Goal: Information Seeking & Learning: Find specific fact

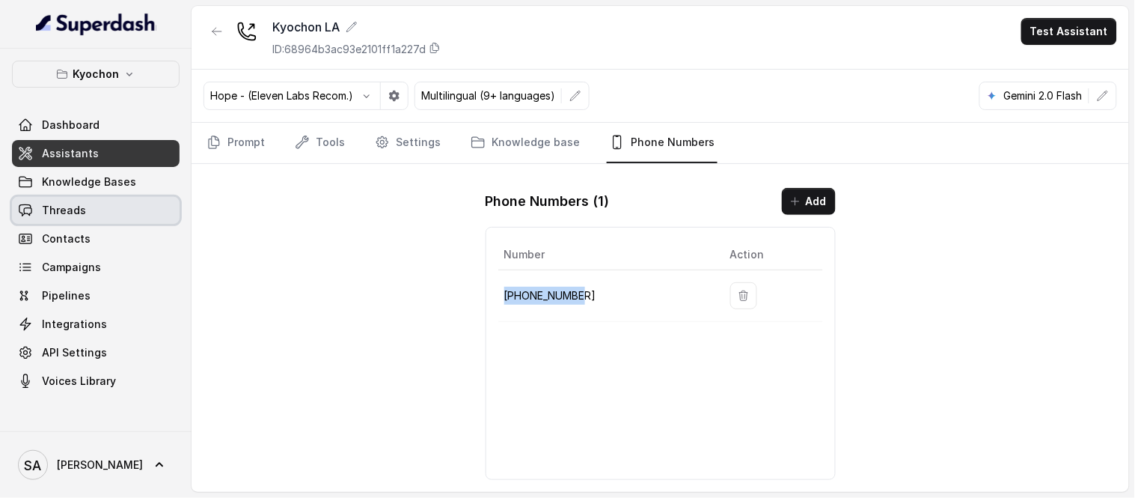
click at [88, 211] on link "Threads" at bounding box center [96, 210] width 168 height 27
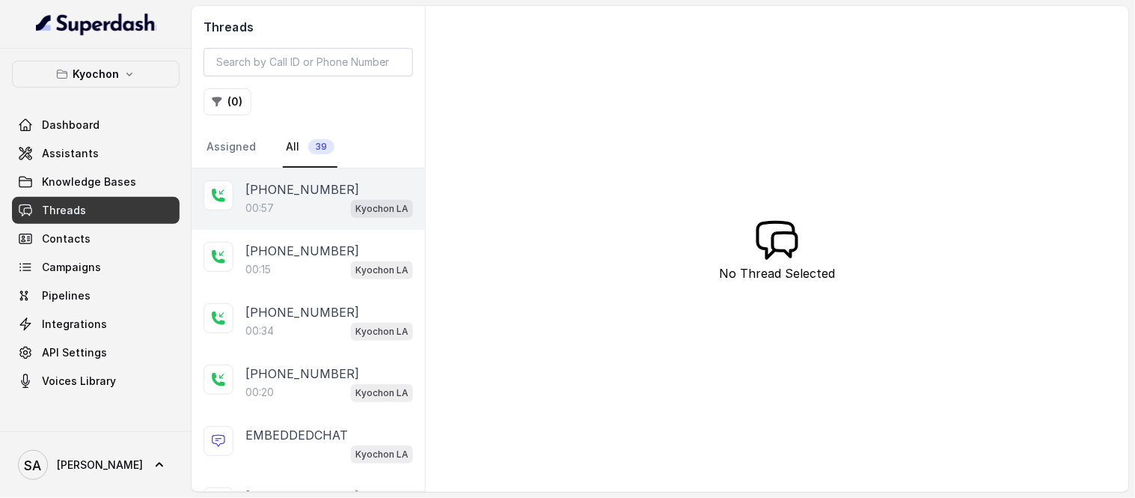
click at [311, 204] on div "00:57 Kyochon LA" at bounding box center [329, 207] width 168 height 19
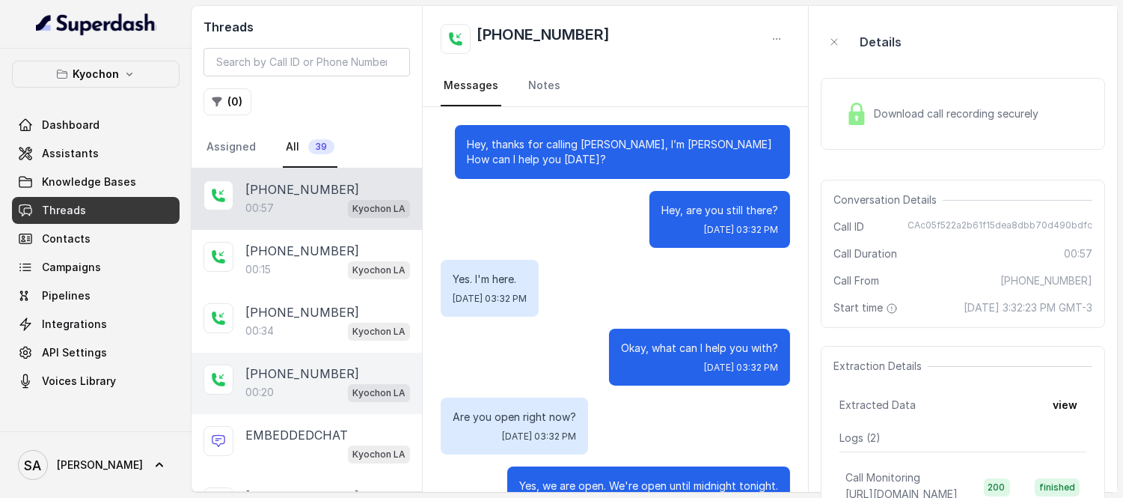
click at [288, 369] on p "[PHONE_NUMBER]" at bounding box center [302, 373] width 114 height 18
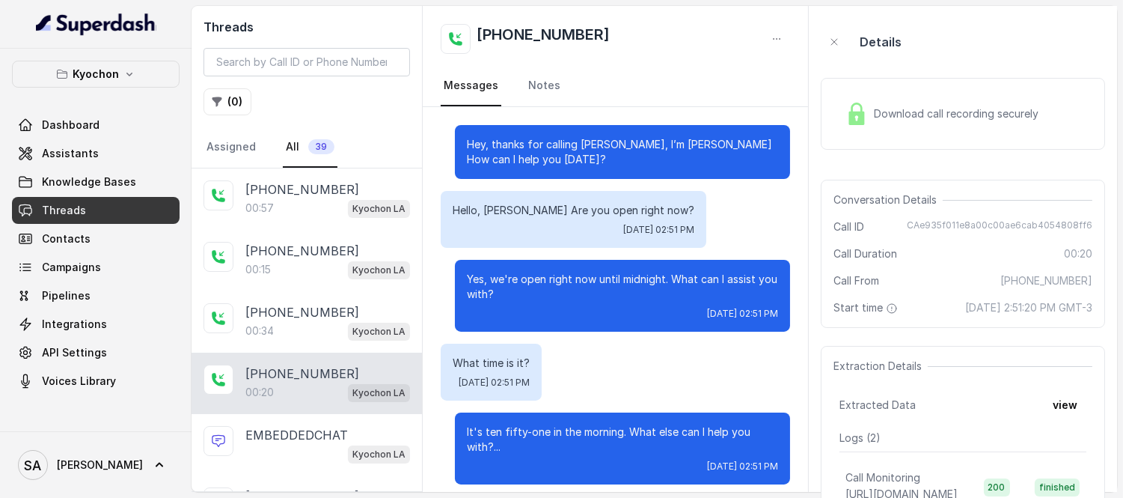
scroll to position [9, 0]
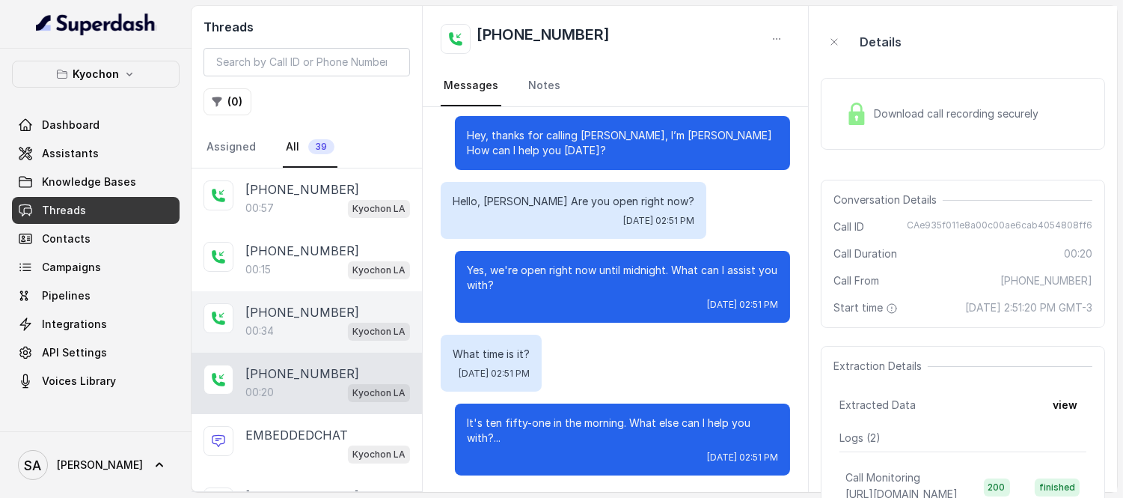
click at [292, 311] on p "[PHONE_NUMBER]" at bounding box center [302, 312] width 114 height 18
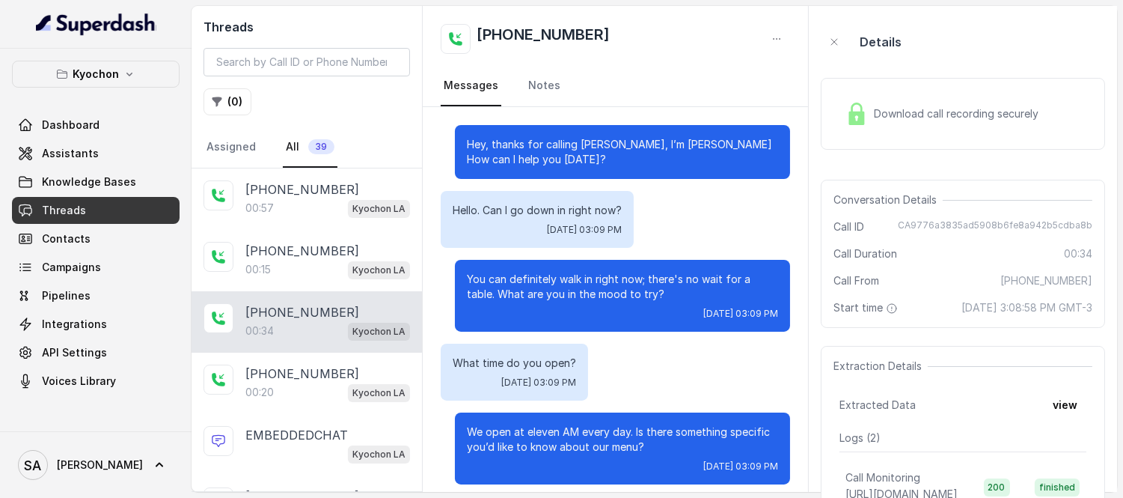
scroll to position [162, 0]
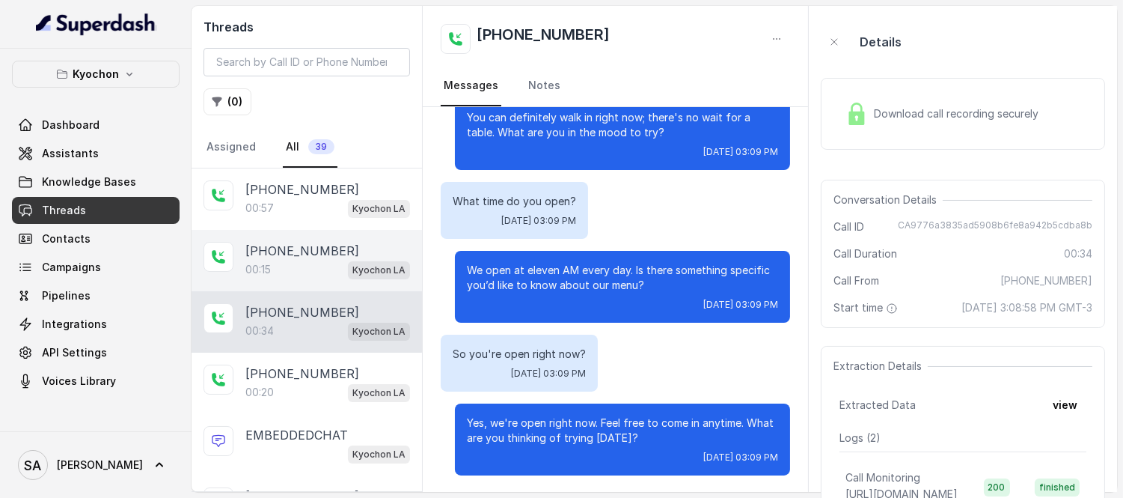
click at [292, 260] on div "00:15 Kyochon LA" at bounding box center [327, 269] width 165 height 19
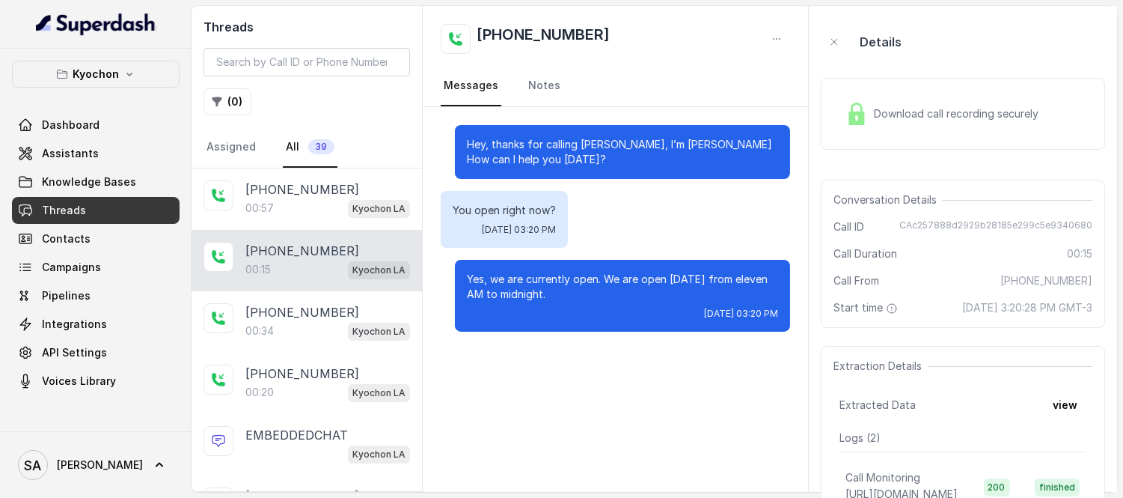
scroll to position [166, 0]
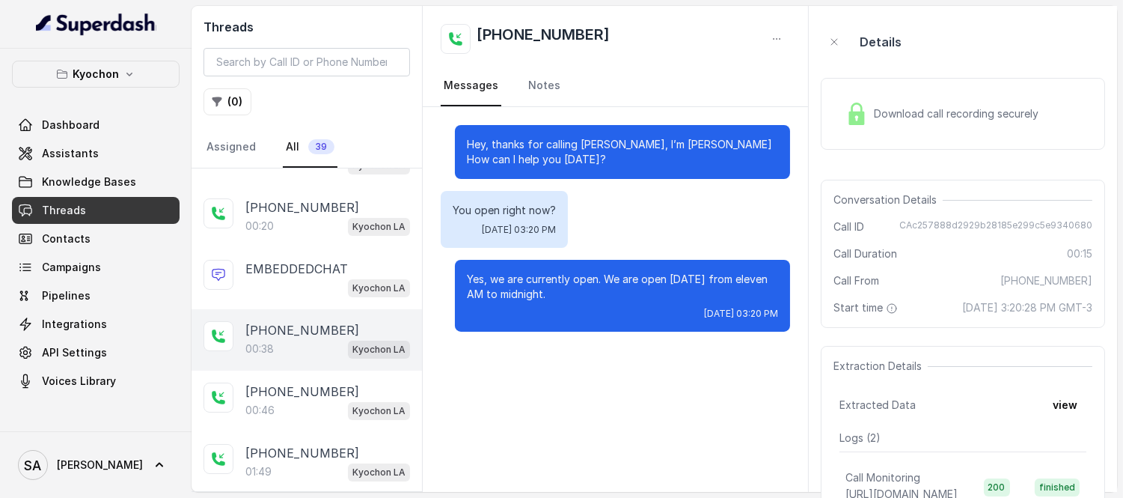
click at [283, 353] on div "00:38 Kyochon LA" at bounding box center [327, 348] width 165 height 19
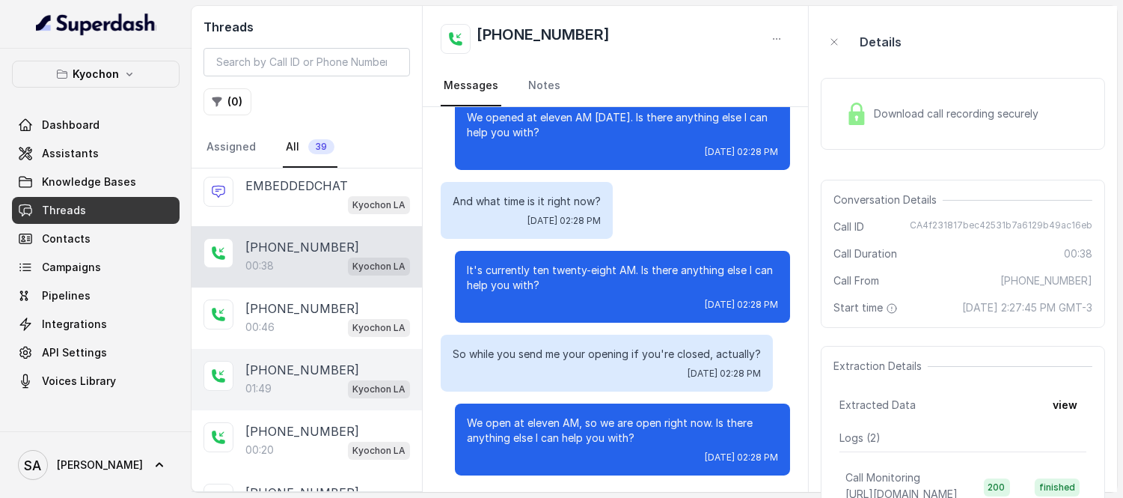
scroll to position [332, 0]
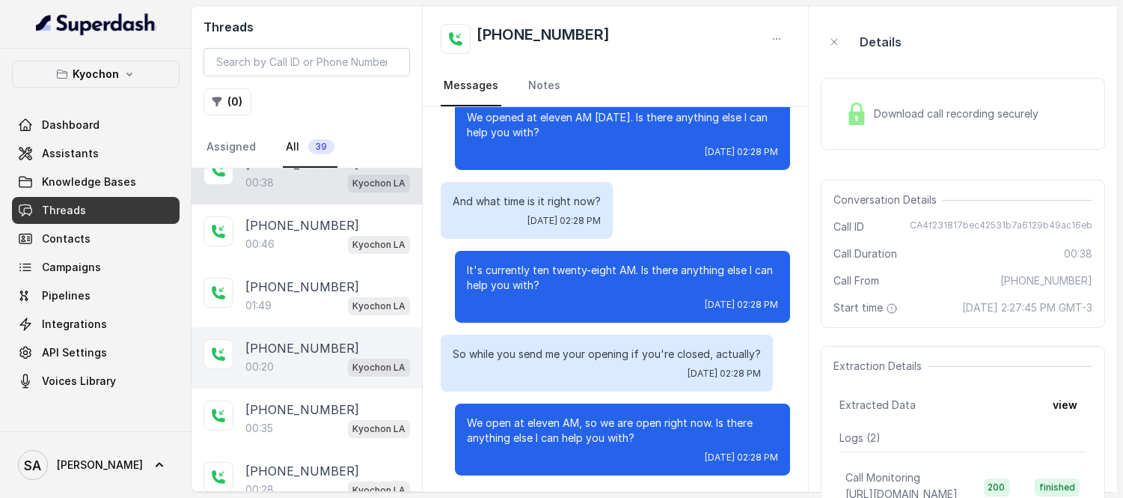
click at [320, 345] on p "[PHONE_NUMBER]" at bounding box center [302, 348] width 114 height 18
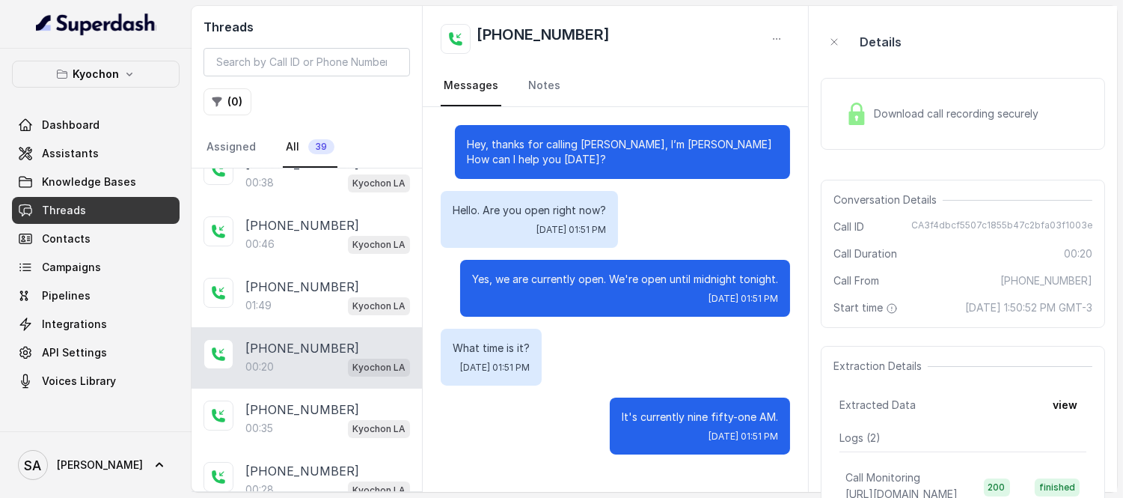
scroll to position [415, 0]
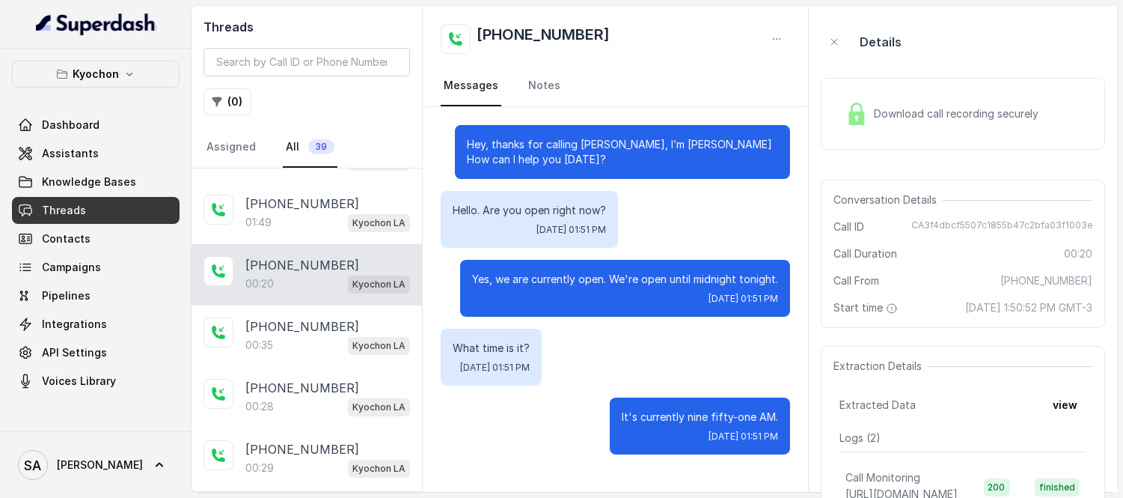
click at [320, 345] on div "00:35 Kyochon LA" at bounding box center [327, 344] width 165 height 19
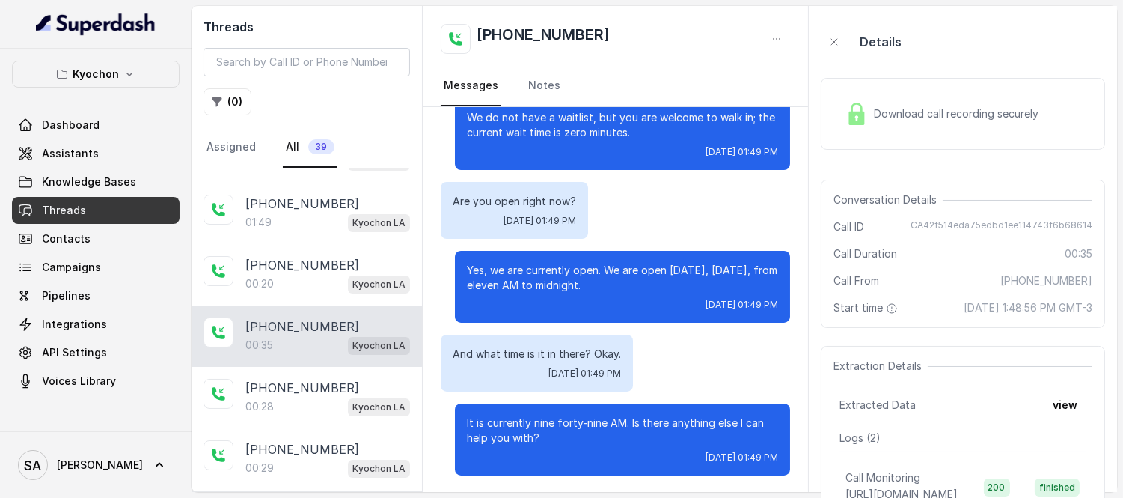
scroll to position [498, 0]
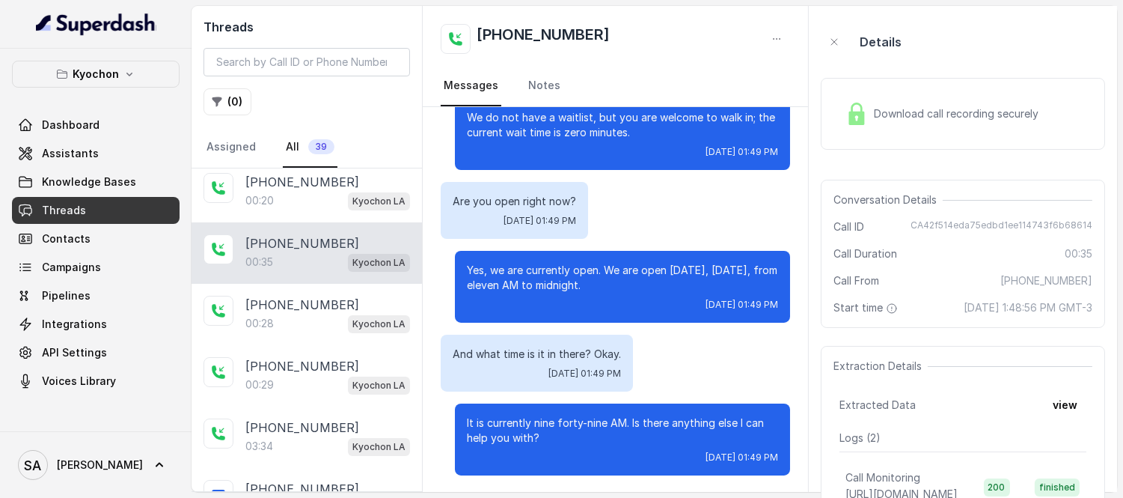
click at [287, 364] on p "[PHONE_NUMBER]" at bounding box center [302, 366] width 114 height 18
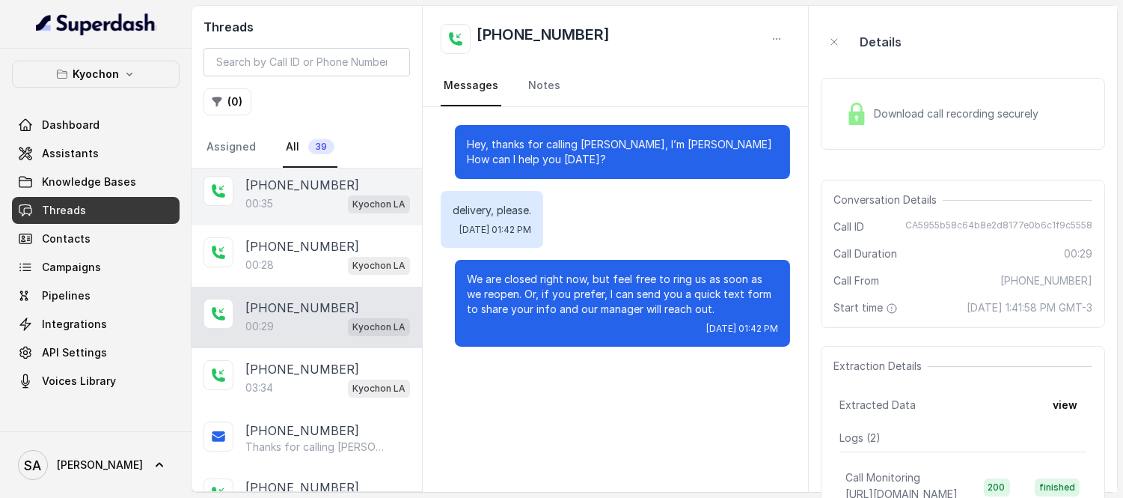
scroll to position [582, 0]
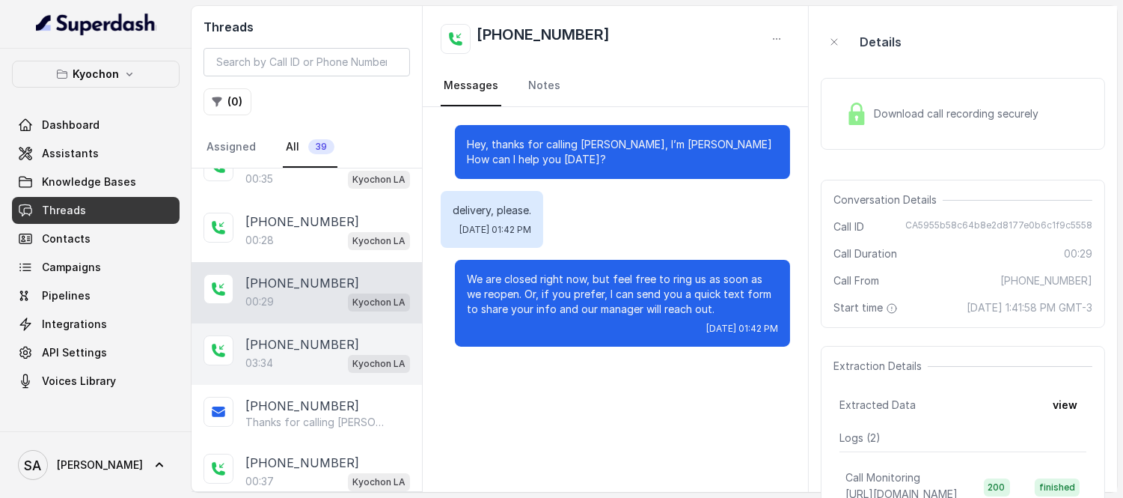
click at [284, 358] on div "03:34 Kyochon LA" at bounding box center [327, 362] width 165 height 19
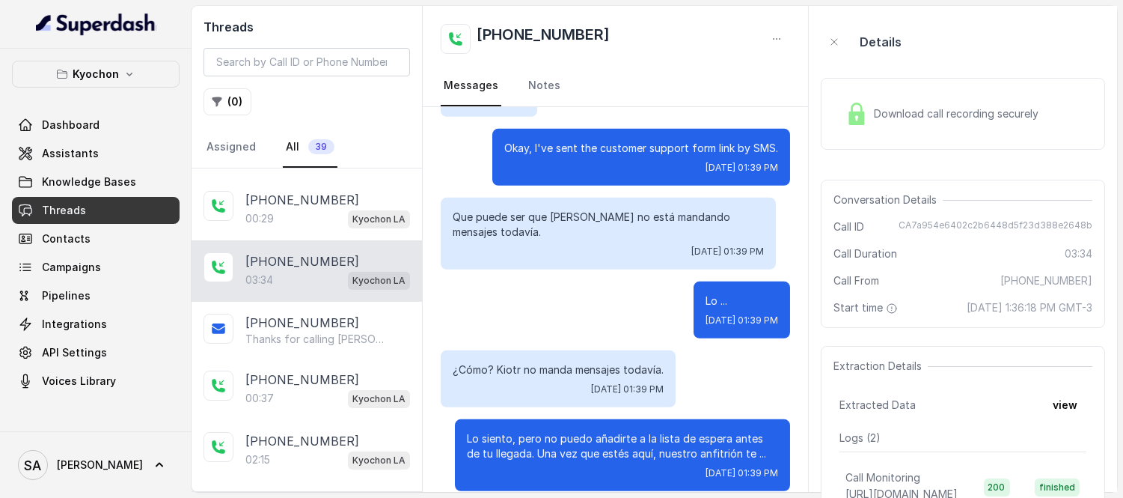
scroll to position [748, 0]
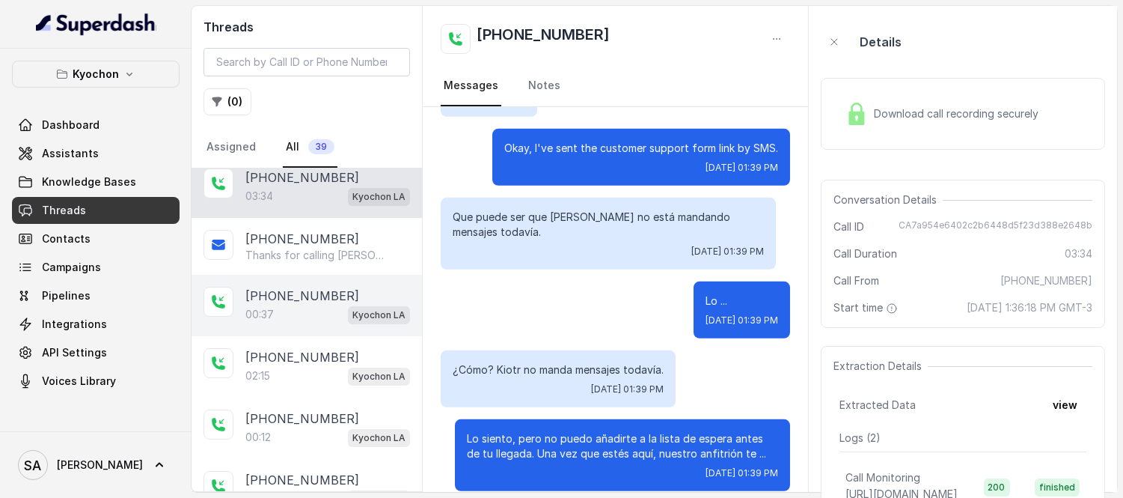
click at [286, 300] on p "[PHONE_NUMBER]" at bounding box center [302, 296] width 114 height 18
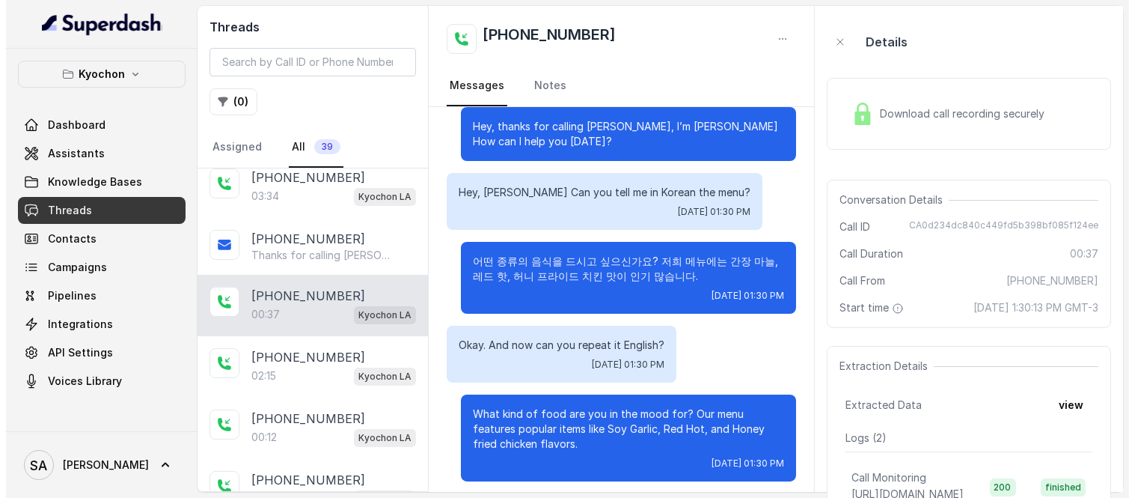
scroll to position [24, 0]
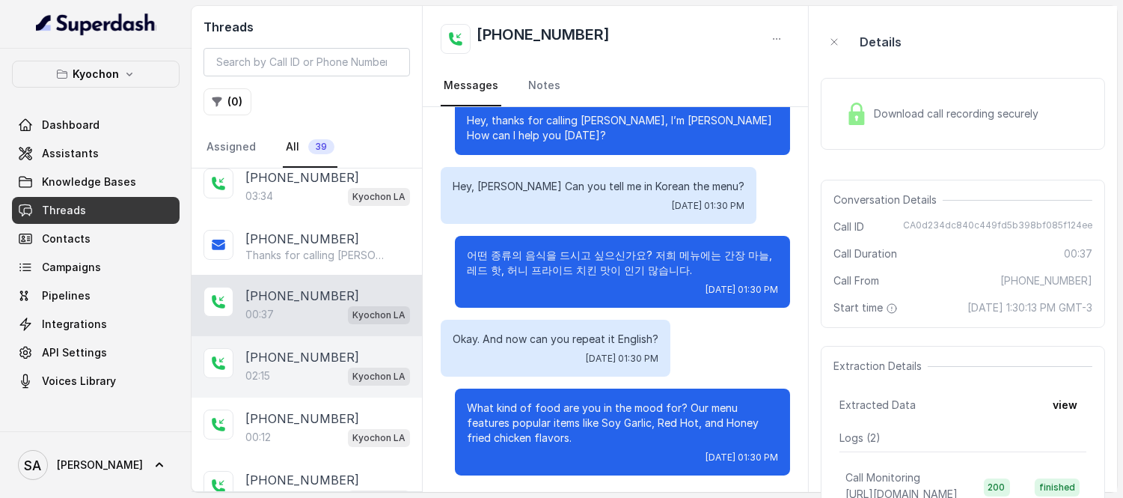
click at [278, 365] on p "[PHONE_NUMBER]" at bounding box center [302, 357] width 114 height 18
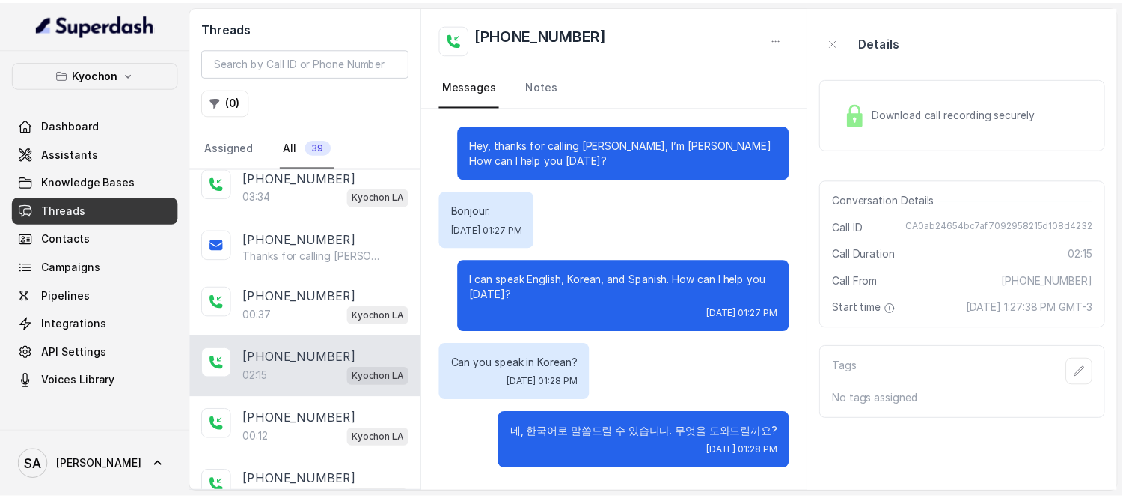
scroll to position [832, 0]
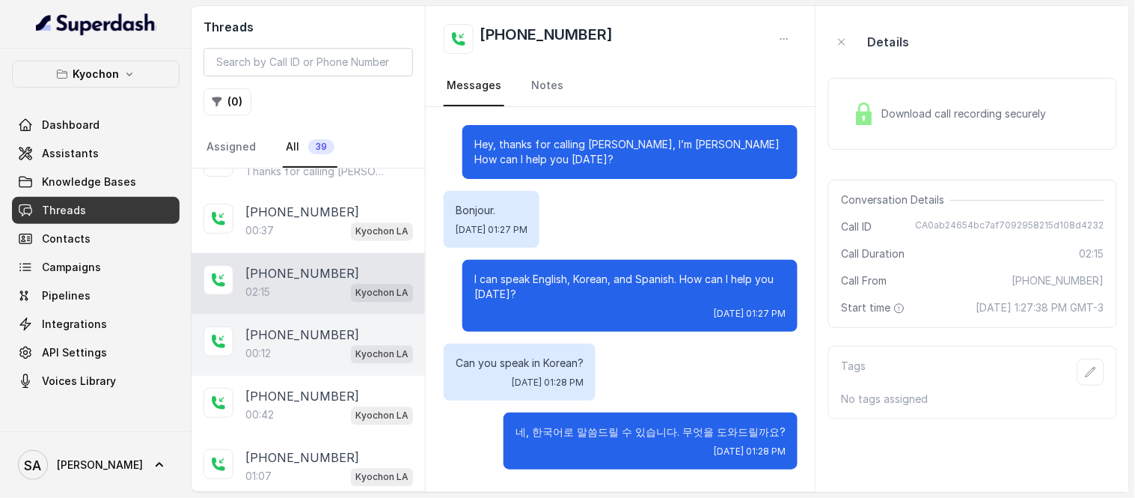
click at [279, 352] on div "00:12 Kyochon LA" at bounding box center [329, 353] width 168 height 19
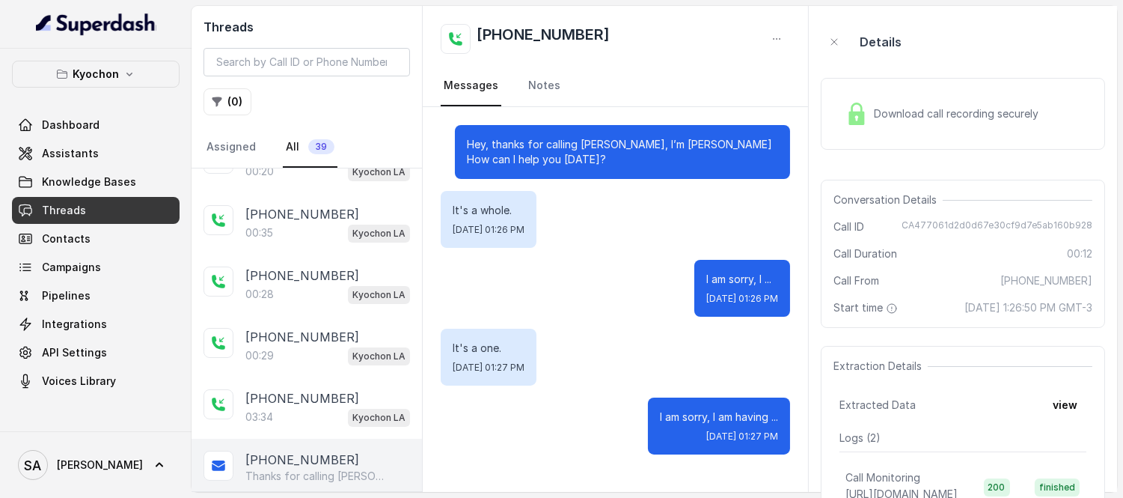
scroll to position [498, 0]
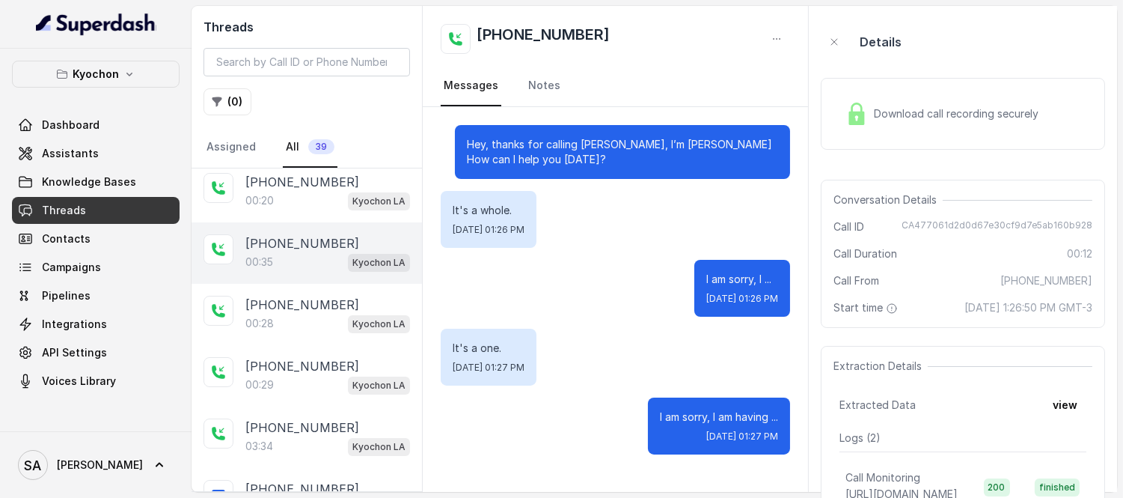
click at [290, 248] on p "[PHONE_NUMBER]" at bounding box center [302, 243] width 114 height 18
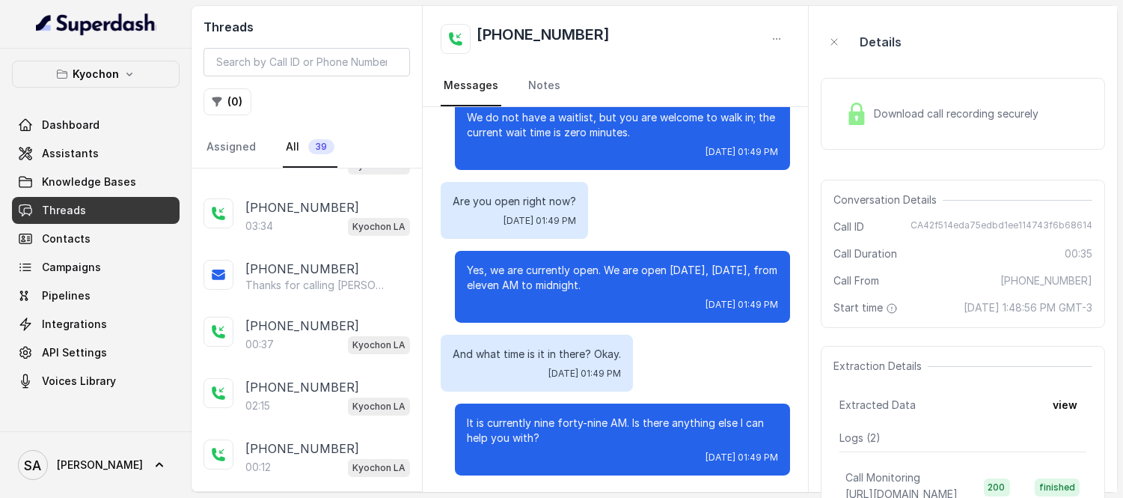
scroll to position [748, 0]
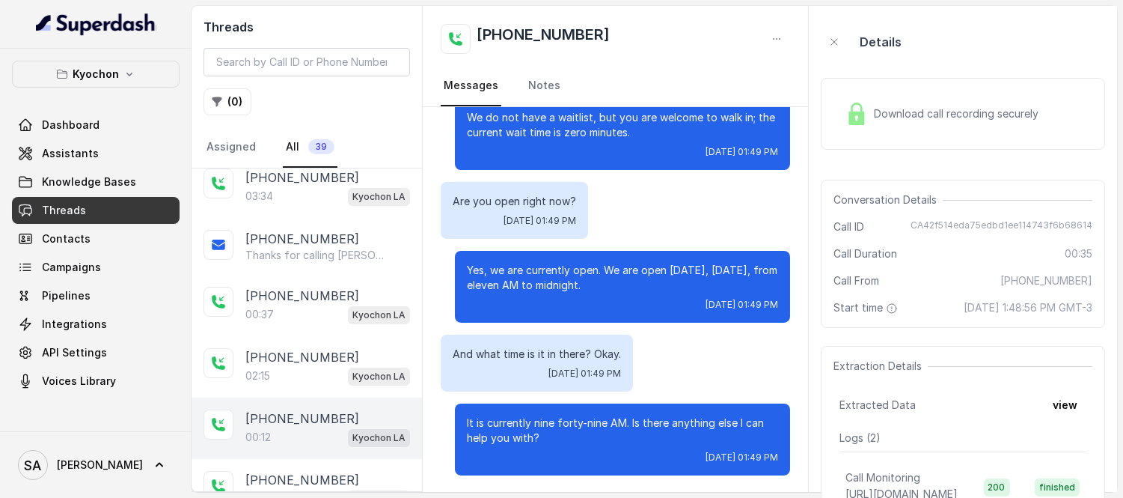
click at [287, 425] on p "[PHONE_NUMBER]" at bounding box center [302, 418] width 114 height 18
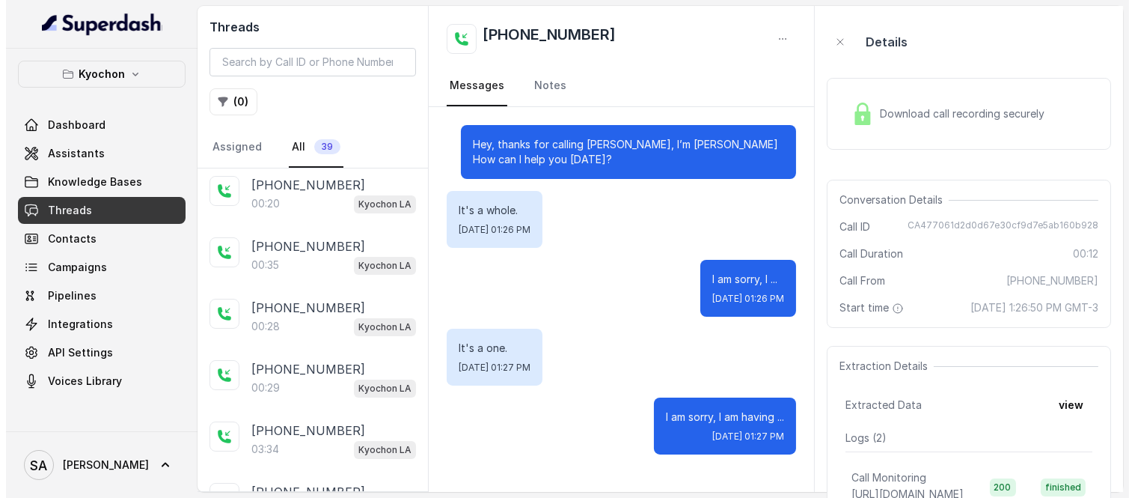
scroll to position [415, 0]
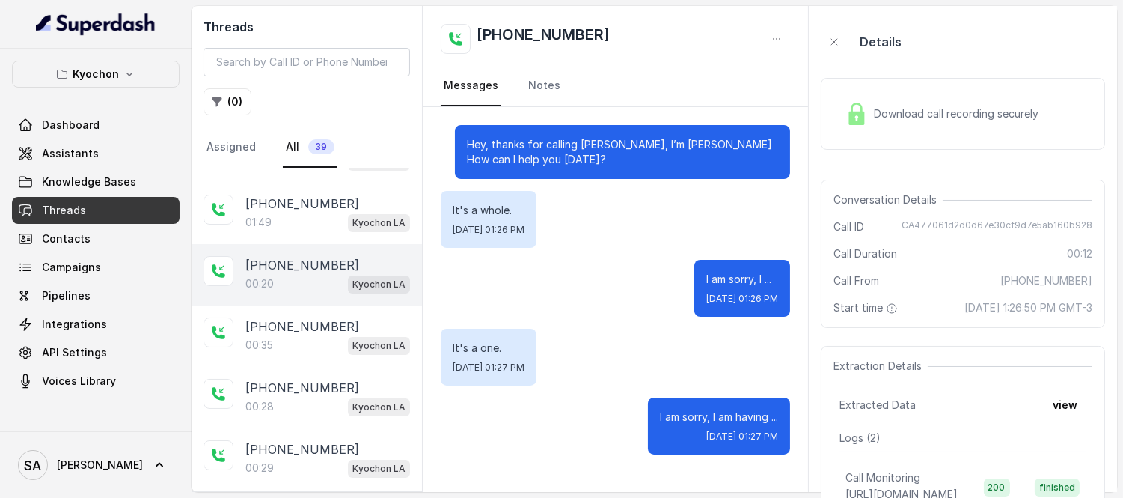
click at [317, 282] on div "00:20 Kyochon LA" at bounding box center [327, 283] width 165 height 19
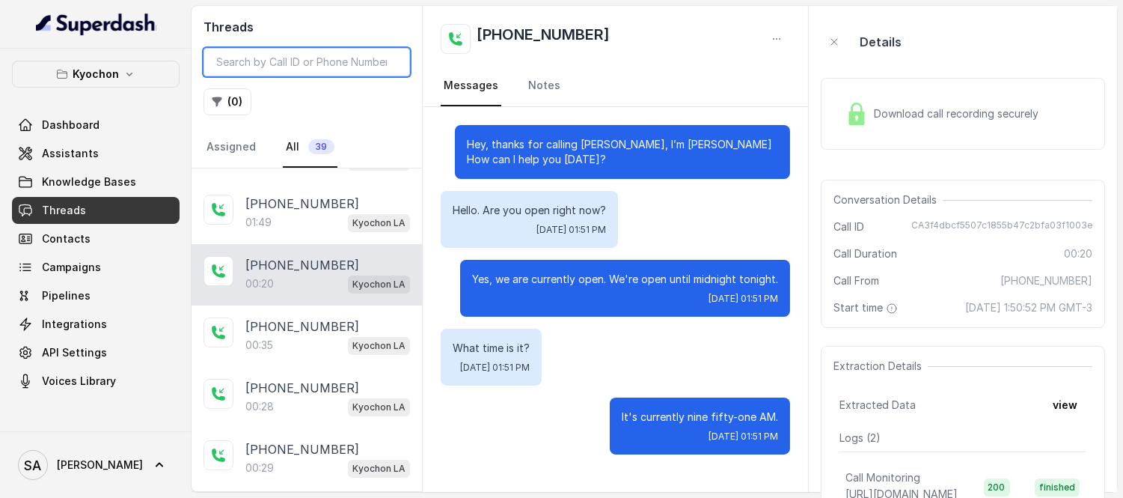
click at [257, 66] on input "search" at bounding box center [307, 62] width 207 height 28
paste input "‪[PHONE_NUMBER]‬"
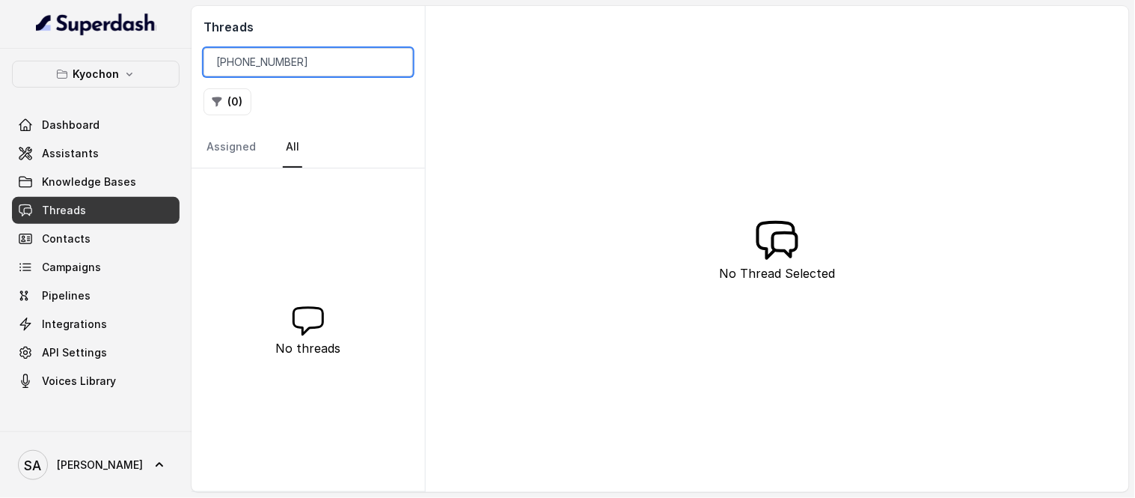
click at [216, 64] on input "‪[PHONE_NUMBER]‬" at bounding box center [309, 62] width 210 height 28
click at [251, 57] on input "1‪[PHONE_NUMBER]‬" at bounding box center [309, 62] width 210 height 28
drag, startPoint x: 311, startPoint y: 62, endPoint x: 77, endPoint y: 69, distance: 233.6
click at [77, 69] on div "Kyochon Dashboard Assistants Knowledge Bases Threads Contacts Campaigns Pipelin…" at bounding box center [567, 249] width 1135 height 498
click at [278, 61] on input "4044822738‬" at bounding box center [309, 62] width 210 height 28
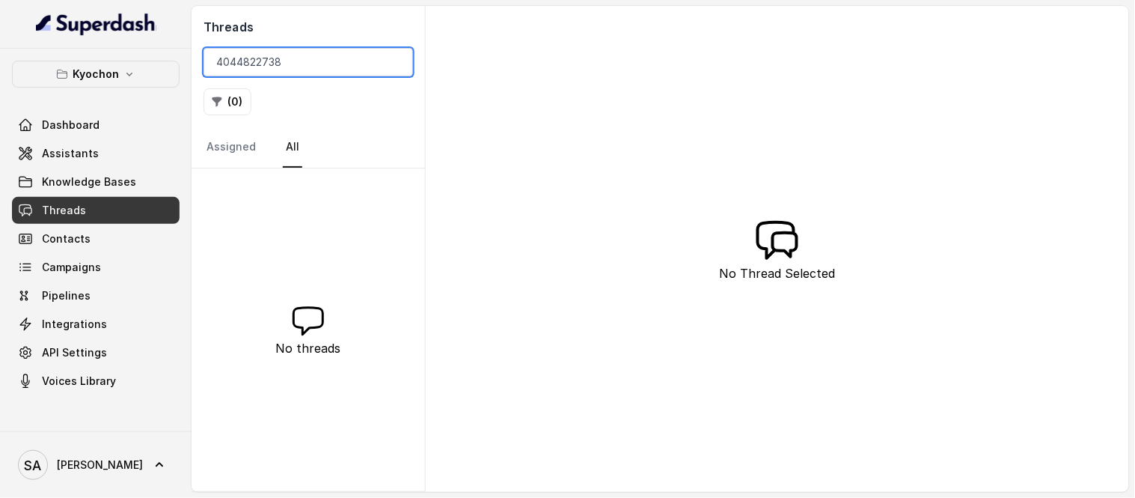
drag, startPoint x: 302, startPoint y: 61, endPoint x: 40, endPoint y: 43, distance: 263.4
click at [40, 43] on div "Kyochon Dashboard Assistants Knowledge Bases Threads Contacts Campaigns Pipelin…" at bounding box center [567, 249] width 1135 height 498
paste input "‪(404) 482-"
click at [270, 58] on input "‪[PHONE_NUMBER]‬" at bounding box center [309, 62] width 210 height 28
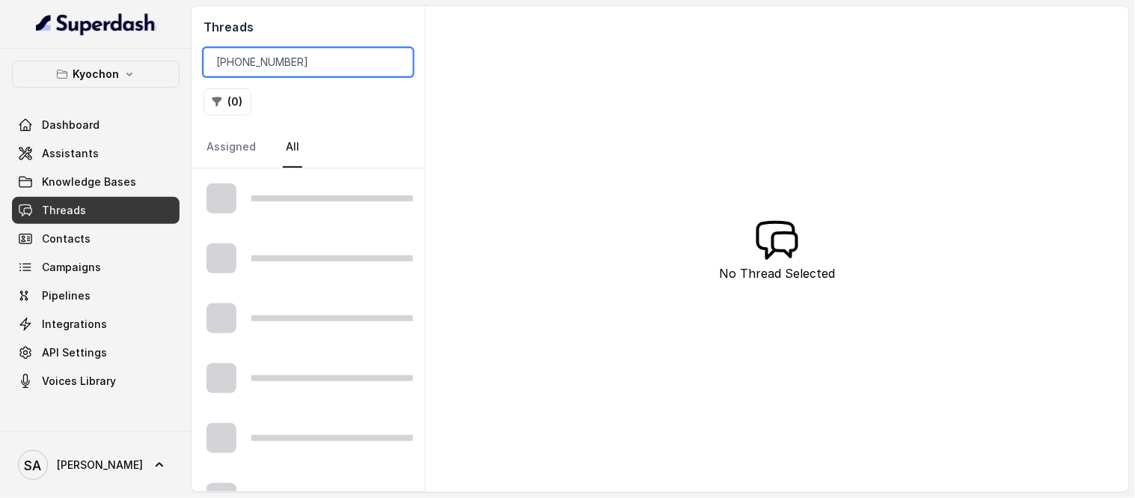
click at [247, 60] on input "‪[PHONE_NUMBER]‬" at bounding box center [309, 62] width 210 height 28
click at [221, 56] on input "‪(4044822738‬" at bounding box center [309, 62] width 210 height 28
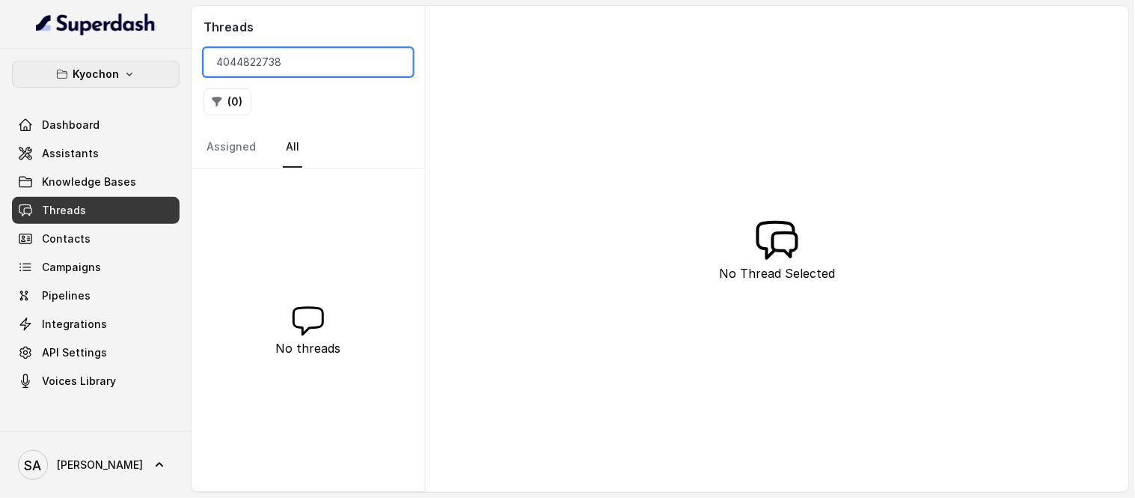
drag, startPoint x: 256, startPoint y: 61, endPoint x: 30, endPoint y: 71, distance: 226.3
click at [30, 71] on div "Kyochon Dashboard Assistants Knowledge Bases Threads Contacts Campaigns Pipelin…" at bounding box center [567, 249] width 1135 height 498
type input "2738‬"
click at [389, 63] on input "2738‬" at bounding box center [309, 62] width 210 height 28
click at [398, 64] on input "2738‬" at bounding box center [309, 62] width 210 height 28
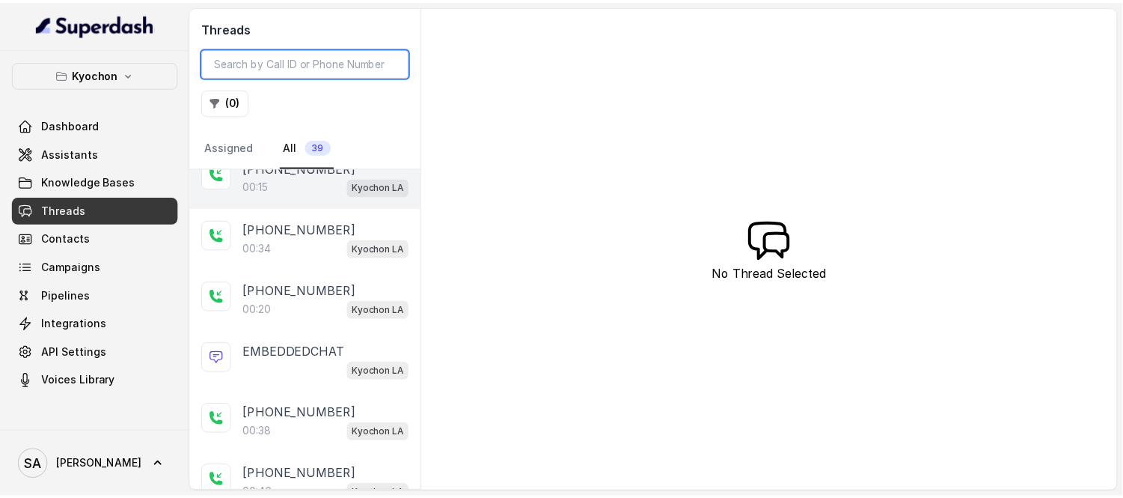
scroll to position [166, 0]
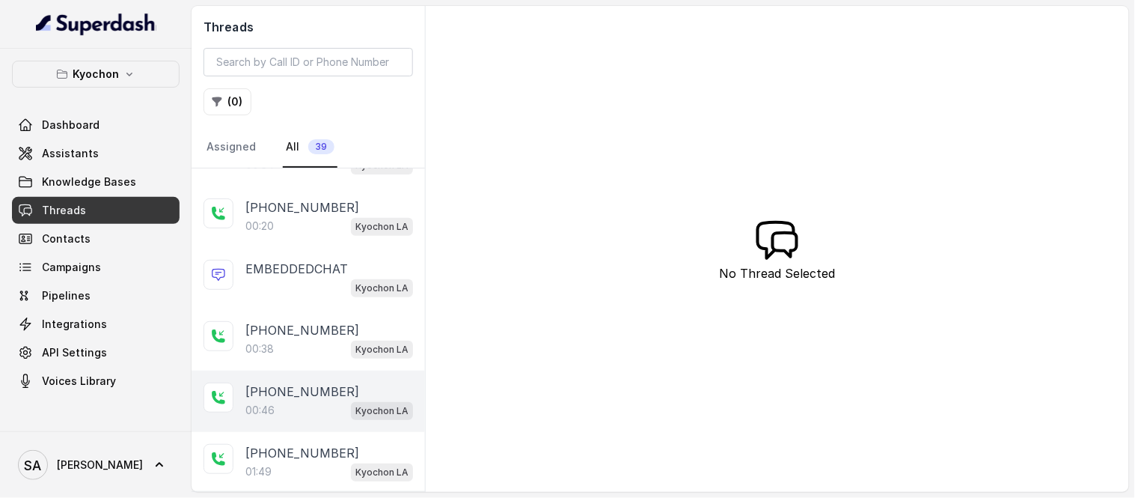
click at [308, 402] on div "00:46 Kyochon LA" at bounding box center [329, 409] width 168 height 19
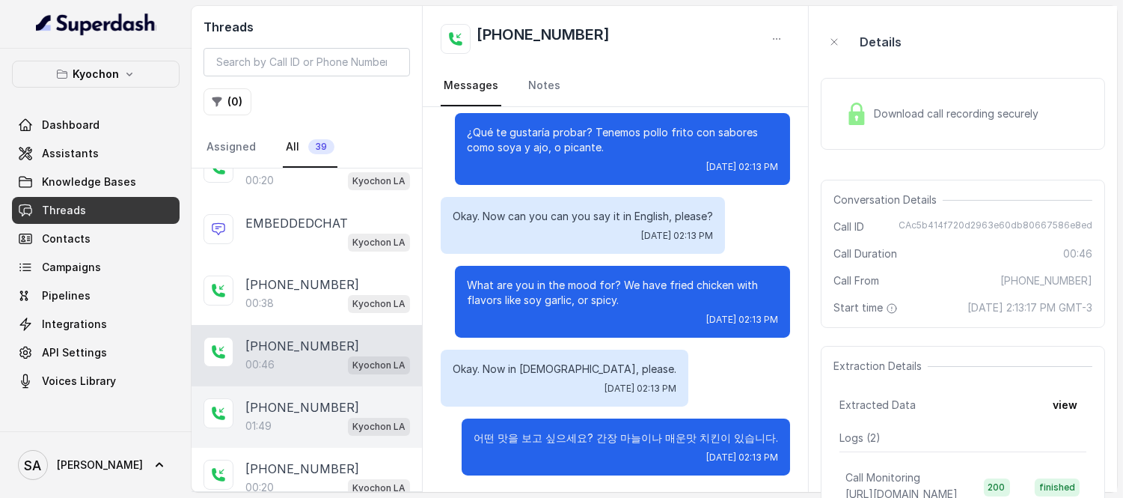
scroll to position [249, 0]
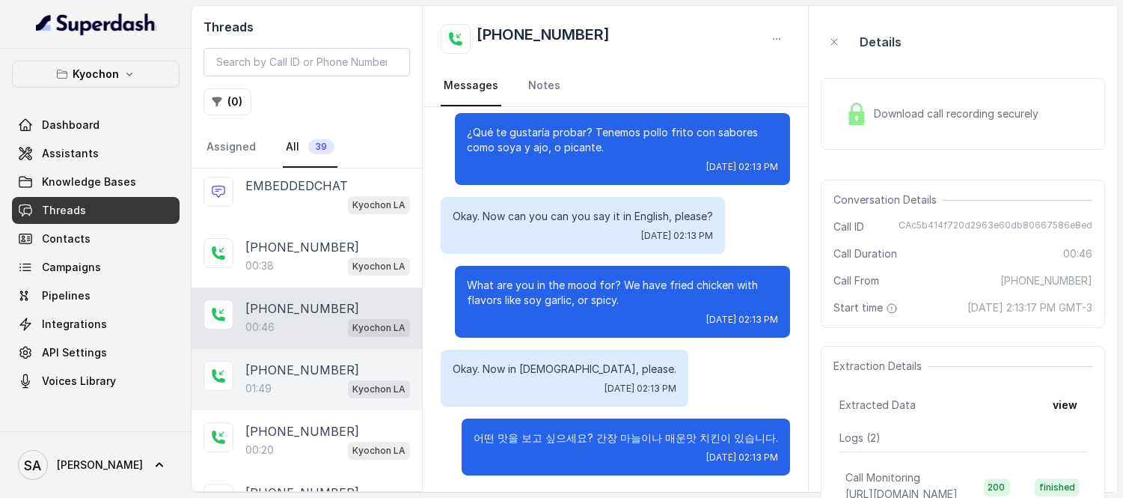
click at [285, 384] on div "01:49 Kyochon LA" at bounding box center [327, 388] width 165 height 19
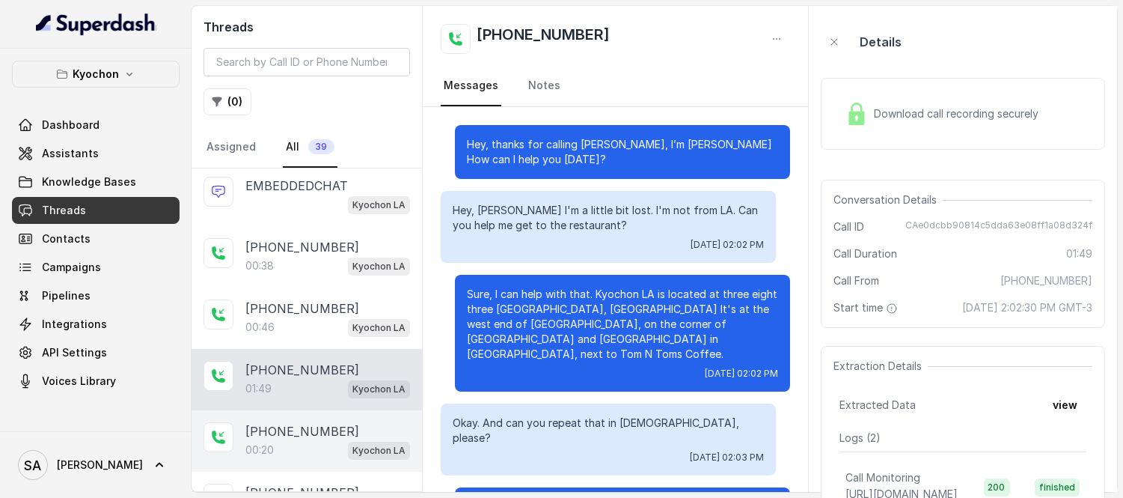
click at [281, 438] on p "[PHONE_NUMBER]" at bounding box center [302, 431] width 114 height 18
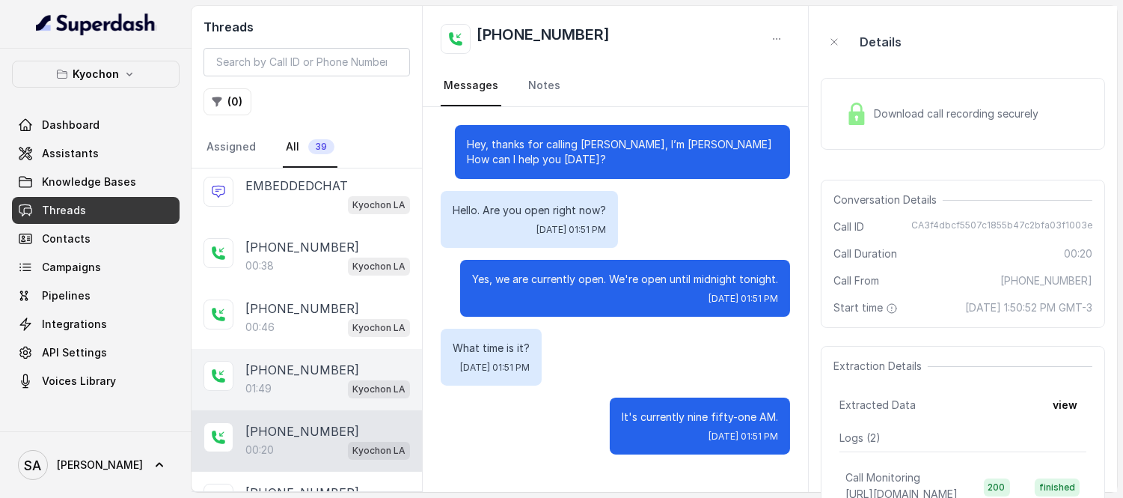
click at [279, 359] on div "[PHONE_NUMBER]:49 Kyochon LA" at bounding box center [307, 379] width 231 height 61
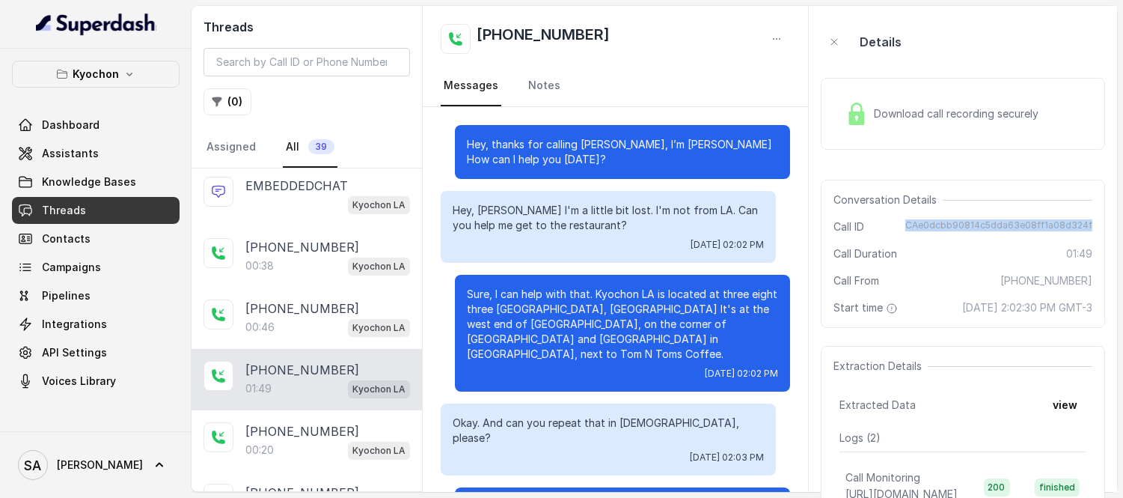
drag, startPoint x: 917, startPoint y: 222, endPoint x: 1108, endPoint y: 222, distance: 190.9
click at [1108, 222] on aside "Details Download call recording securely Conversation Details Call ID CAe0dcbb9…" at bounding box center [963, 249] width 308 height 486
copy span "CAe0dcbb90814c5dda63e08ff1a08d324f"
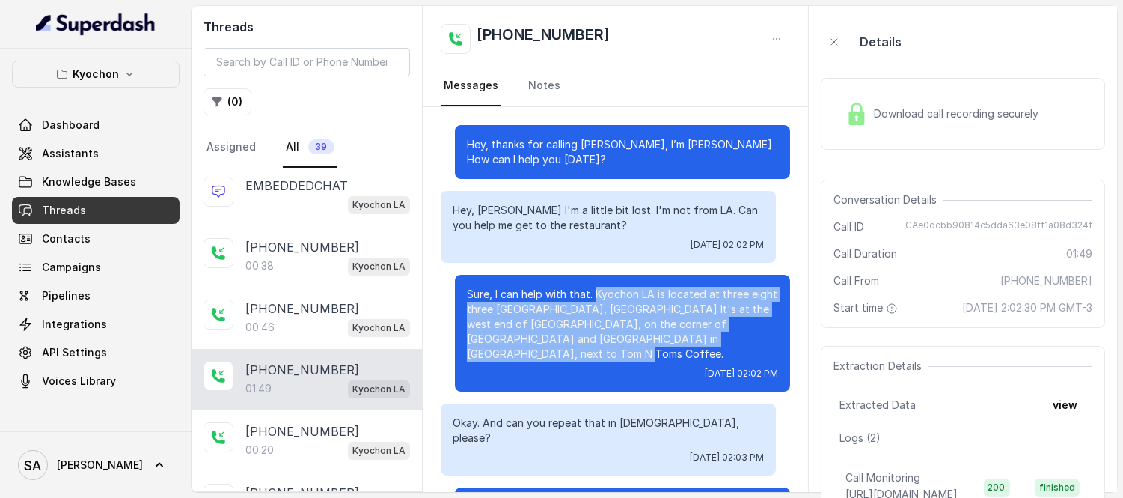
drag, startPoint x: 582, startPoint y: 290, endPoint x: 749, endPoint y: 340, distance: 174.3
click at [749, 340] on p "Sure, I can help with that. Kyochon LA is located at three eight three [GEOGRAP…" at bounding box center [622, 324] width 311 height 75
copy p "[GEOGRAPHIC_DATA] LA is located at three eight three [GEOGRAPHIC_DATA], [GEOGRA…"
